Goal: Register for event/course

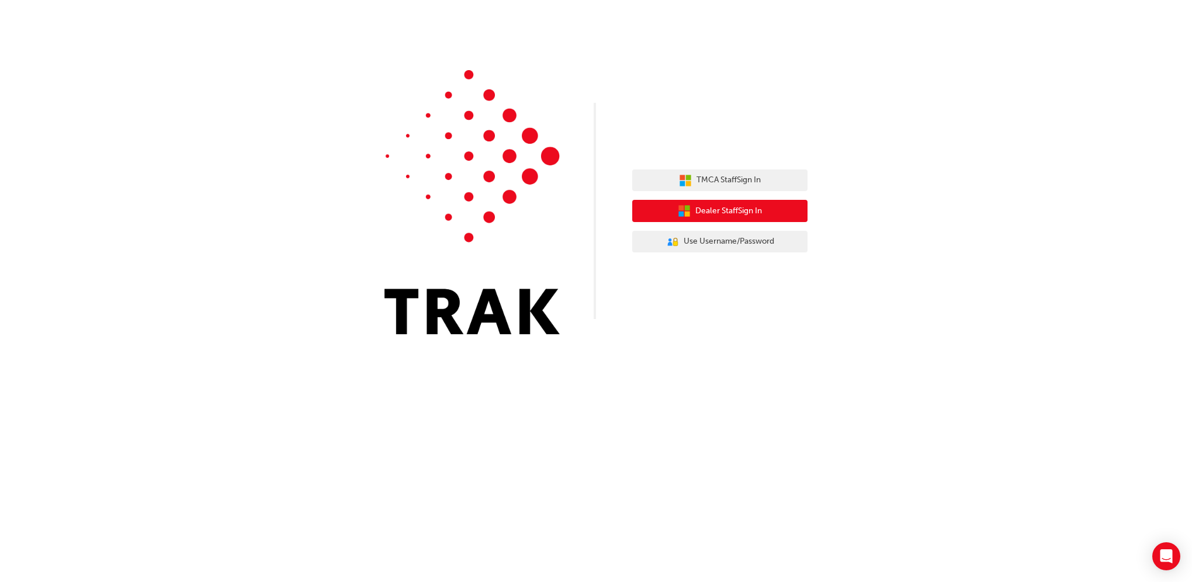
click at [745, 207] on span "Dealer Staff Sign In" at bounding box center [728, 211] width 67 height 13
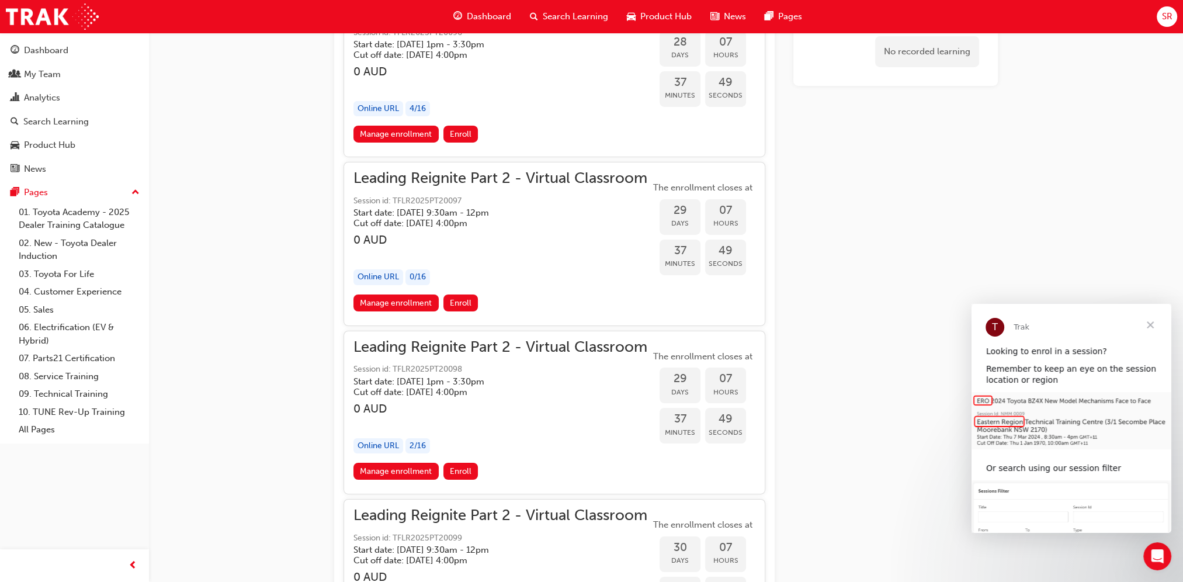
scroll to position [5399, 0]
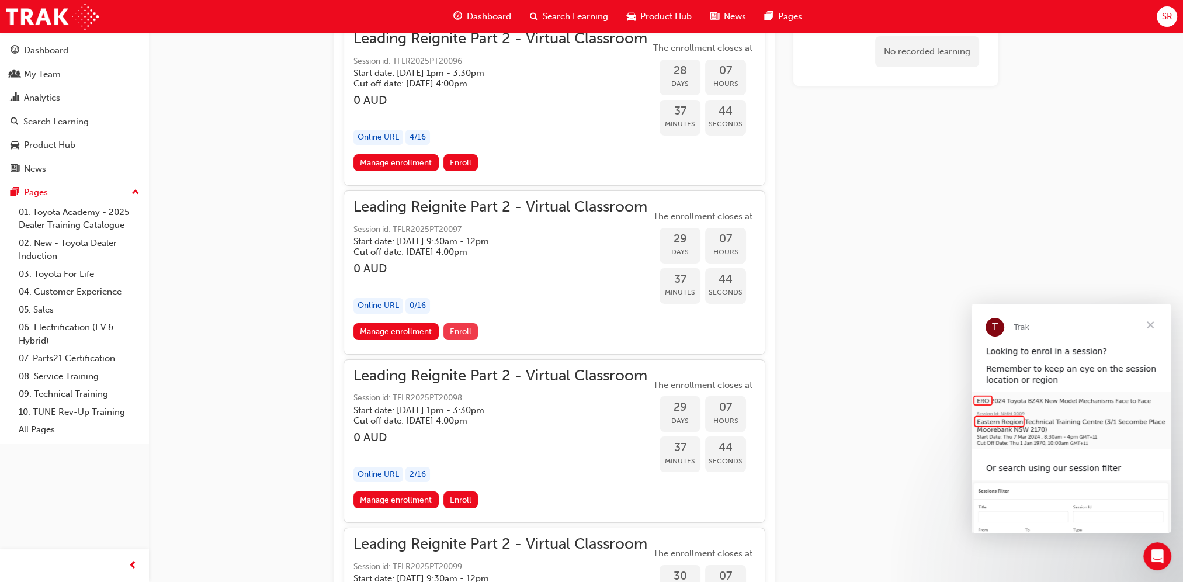
click at [461, 327] on span "Enroll" at bounding box center [461, 332] width 22 height 10
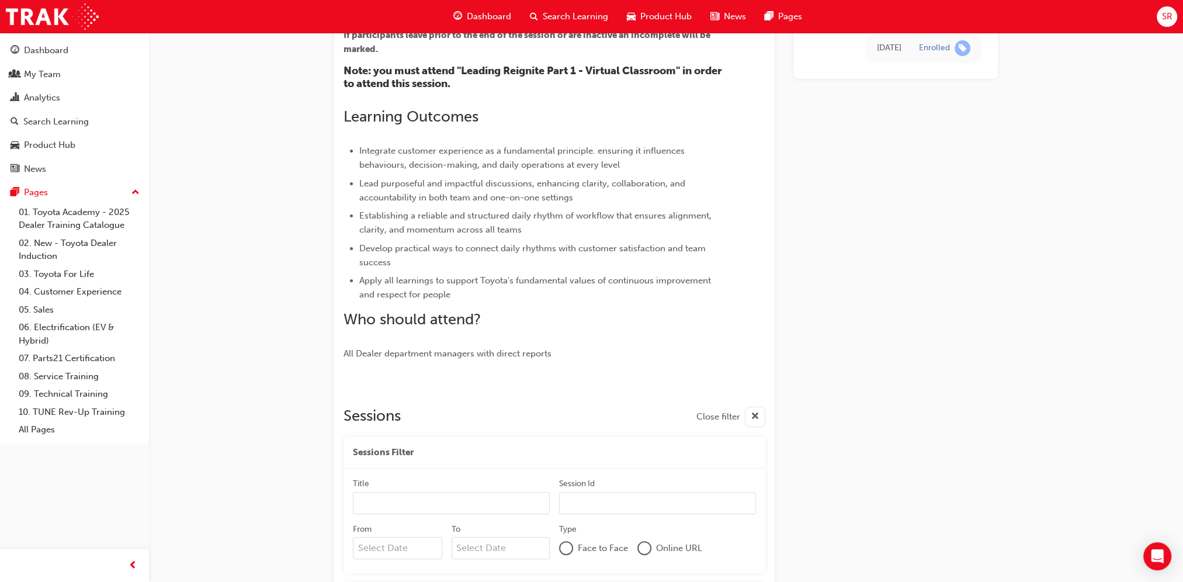
scroll to position [346, 0]
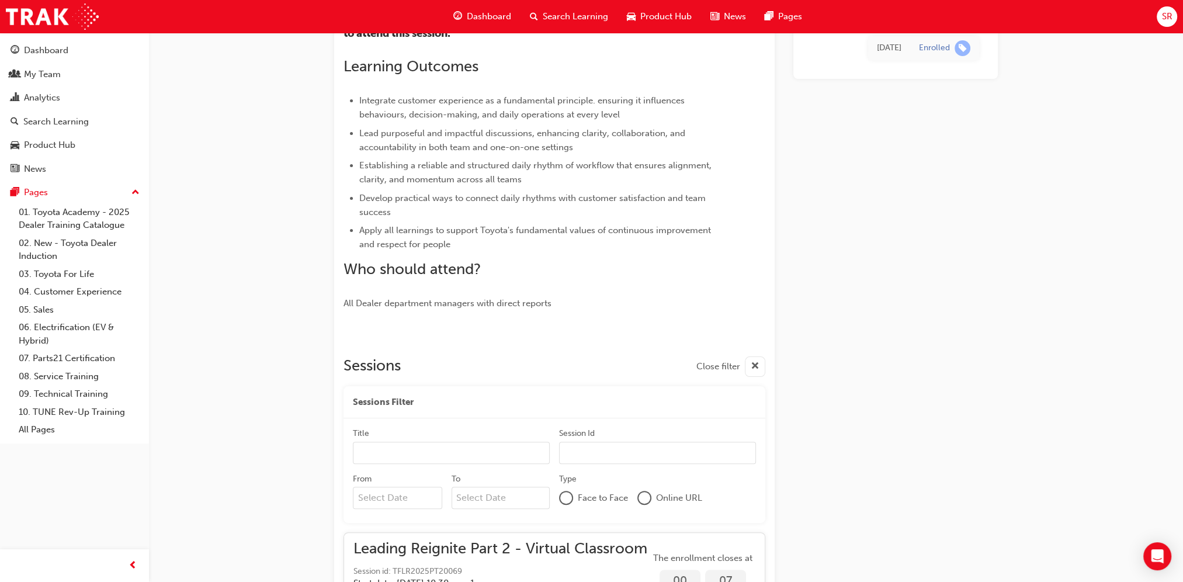
click at [400, 449] on input "Title" at bounding box center [451, 453] width 197 height 22
type input "S"
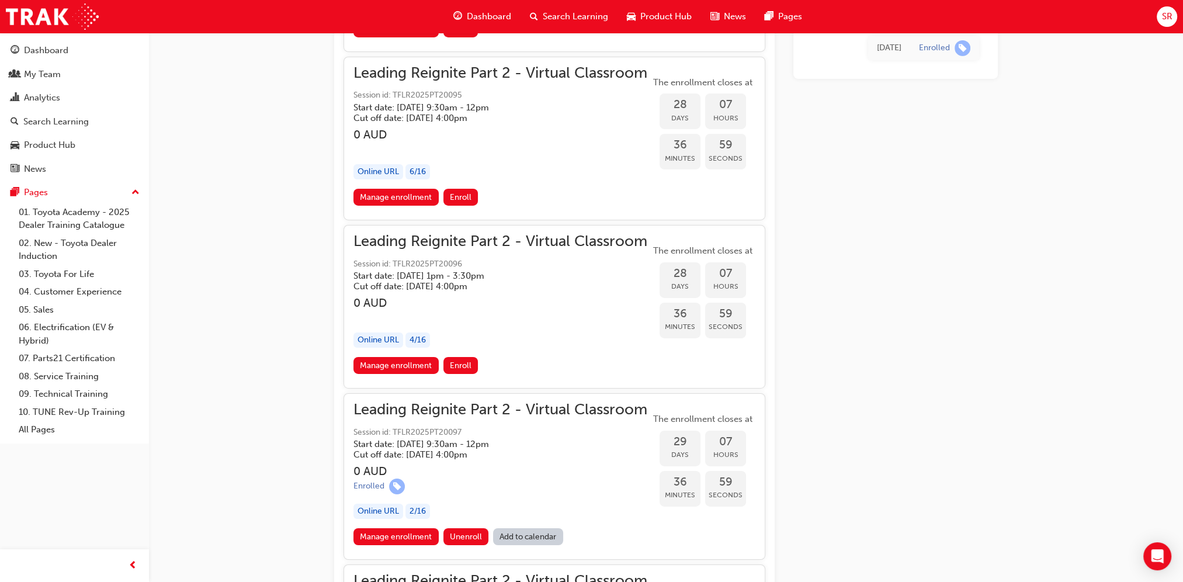
scroll to position [5196, 0]
click at [530, 528] on link "Add to calendar" at bounding box center [528, 536] width 70 height 17
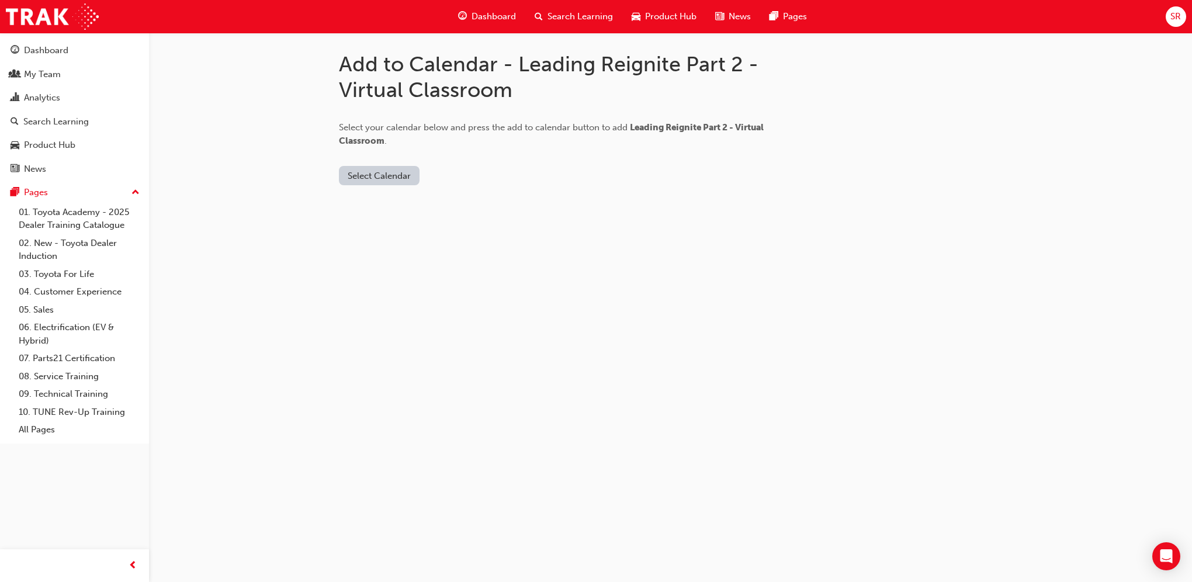
click at [377, 175] on button "Select Calendar" at bounding box center [379, 175] width 81 height 19
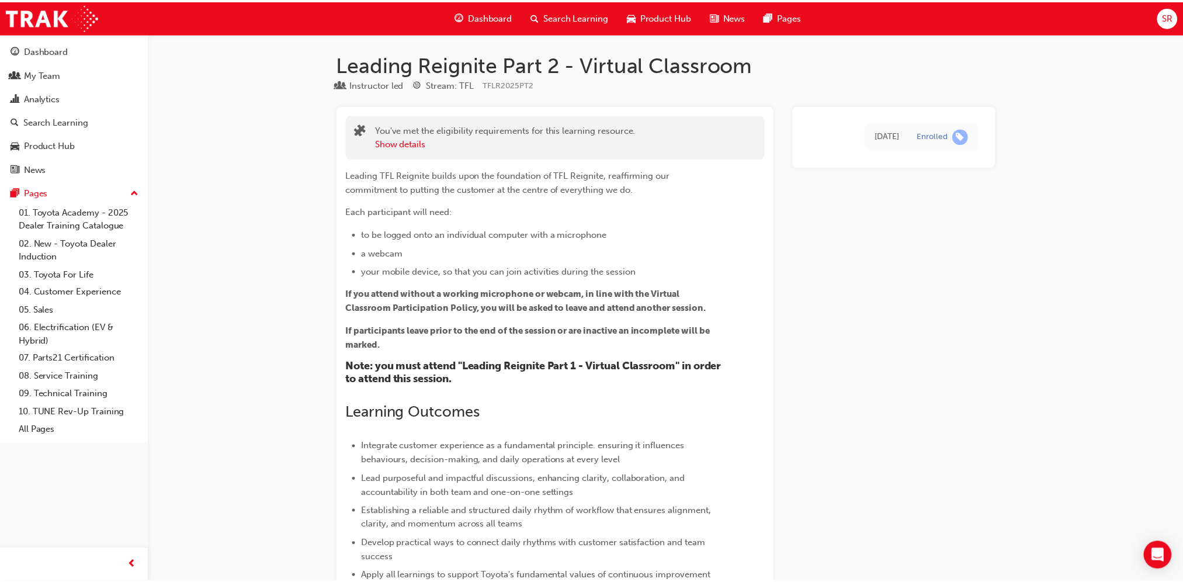
scroll to position [5196, 0]
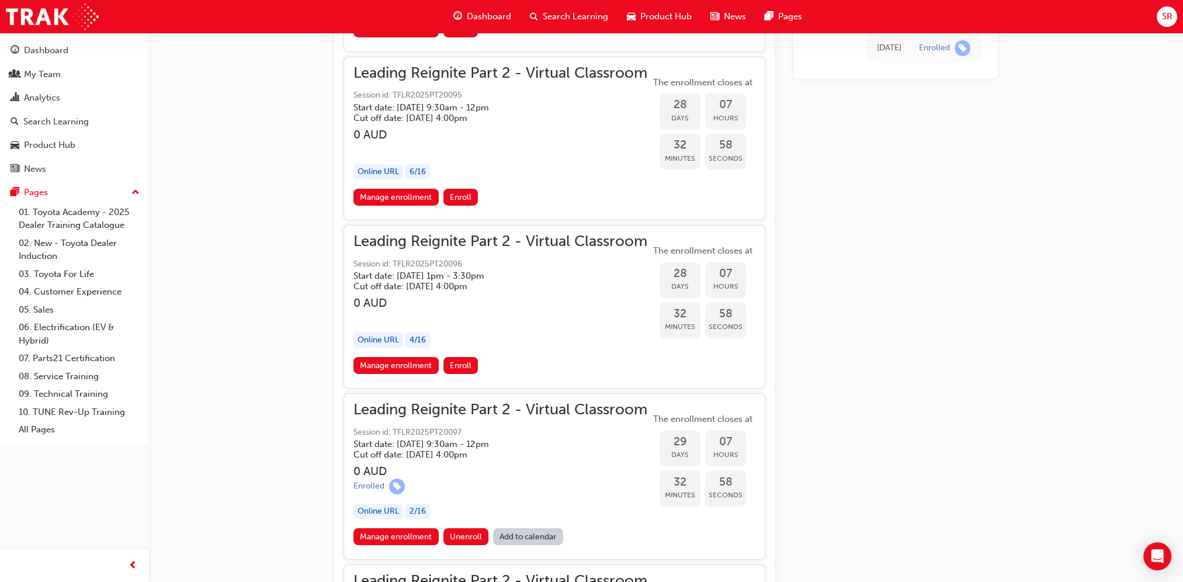
drag, startPoint x: 896, startPoint y: 491, endPoint x: 894, endPoint y: 456, distance: 35.8
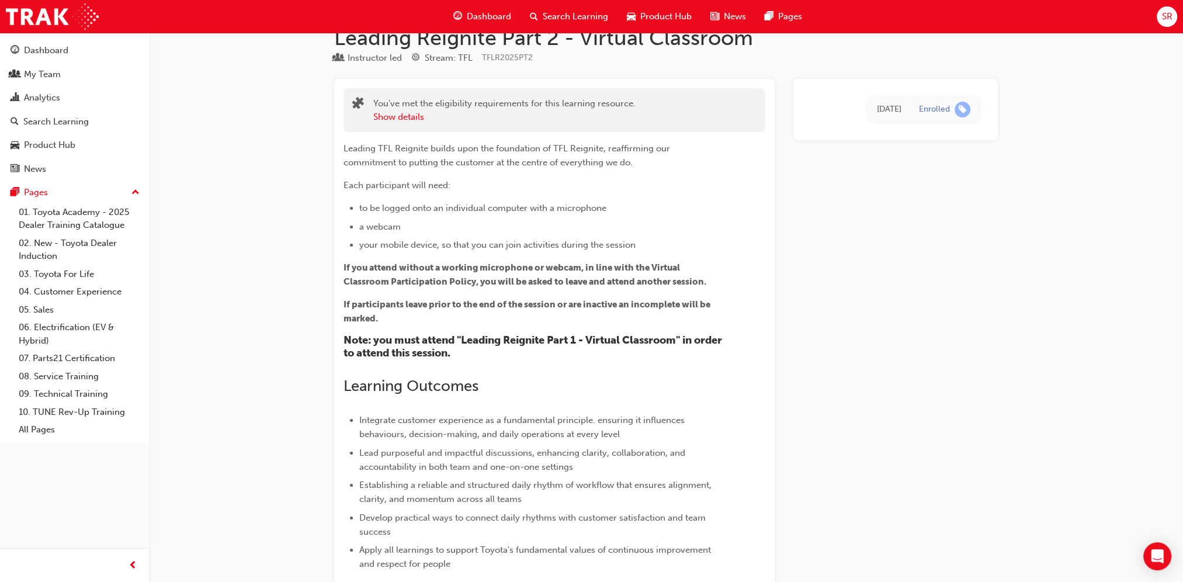
scroll to position [0, 0]
